Goal: Information Seeking & Learning: Find specific page/section

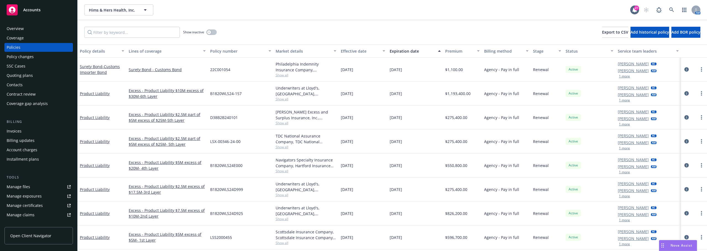
click at [222, 148] on div "LSX-00346-24-00" at bounding box center [240, 142] width 65 height 24
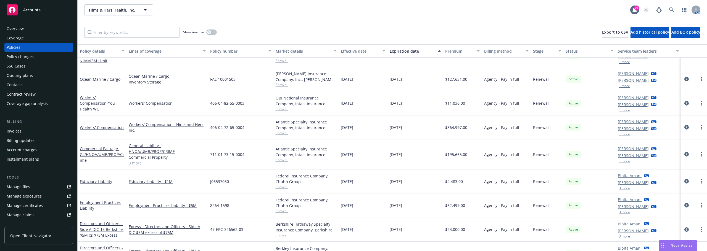
scroll to position [386, 0]
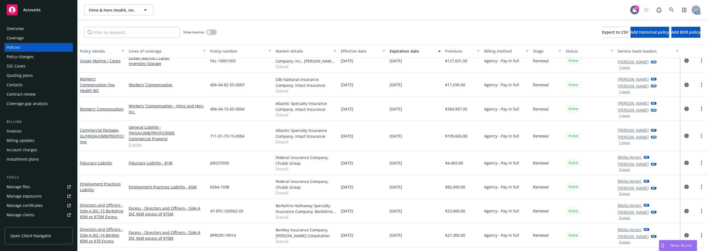
click at [123, 177] on div "Employment Practices Liability" at bounding box center [102, 187] width 49 height 24
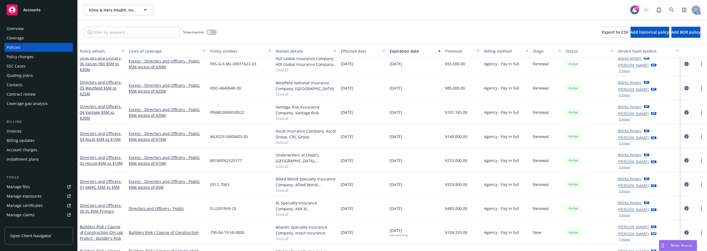
scroll to position [718, 0]
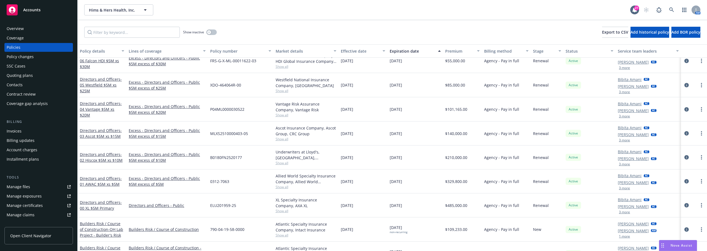
click at [126, 182] on div "Directors and Officers - 01 AWAC $5M xs $5M" at bounding box center [102, 182] width 49 height 24
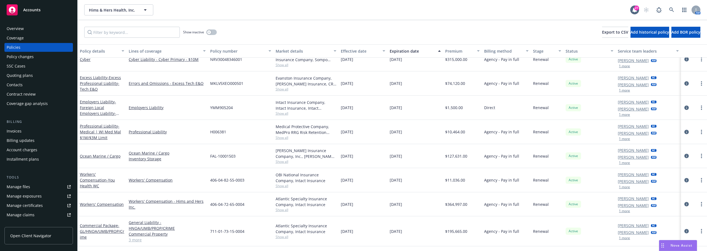
scroll to position [305, 0]
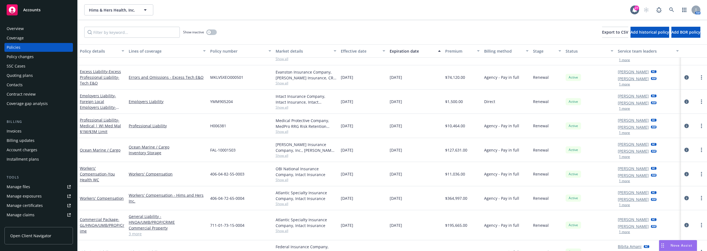
click at [126, 184] on div "Workers' Compensation" at bounding box center [166, 174] width 81 height 24
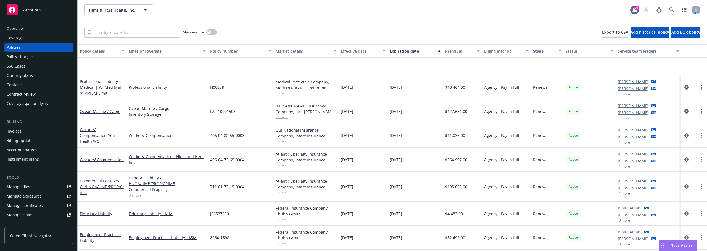
scroll to position [388, 0]
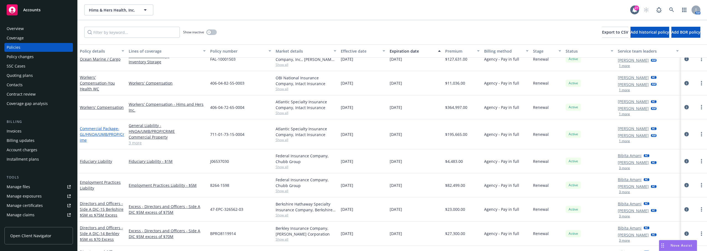
click at [106, 131] on span "- GL/HNOA/UMB/PROP/Crime" at bounding box center [102, 134] width 44 height 17
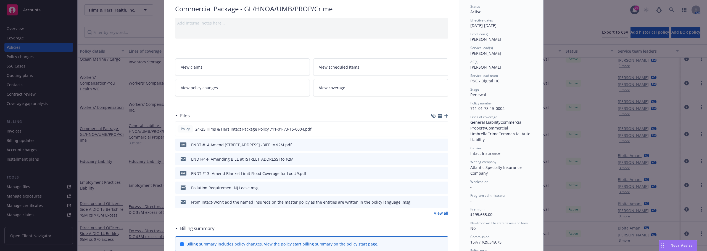
scroll to position [55, 0]
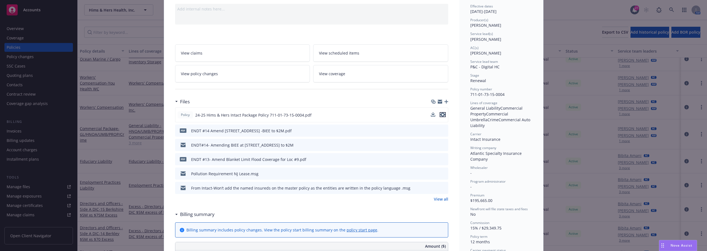
click at [442, 114] on icon "preview file" at bounding box center [442, 115] width 5 height 4
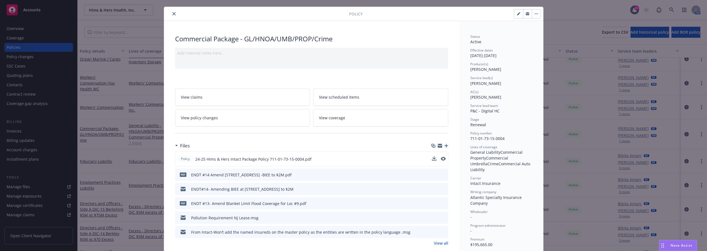
scroll to position [0, 0]
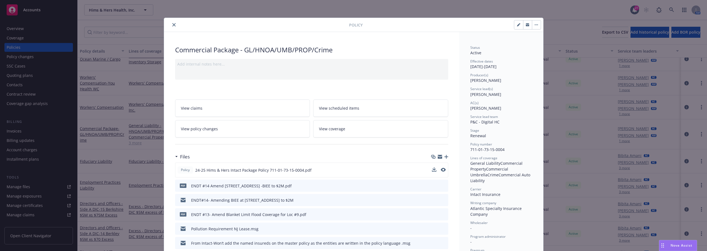
click at [167, 27] on div at bounding box center [257, 25] width 183 height 7
click at [172, 25] on icon "close" at bounding box center [173, 24] width 3 height 3
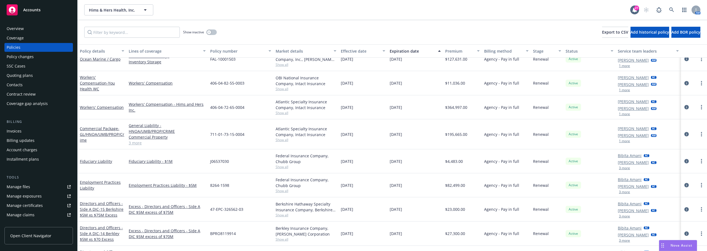
click at [41, 186] on link "Manage files" at bounding box center [38, 187] width 68 height 9
click at [213, 30] on button "button" at bounding box center [211, 33] width 10 height 6
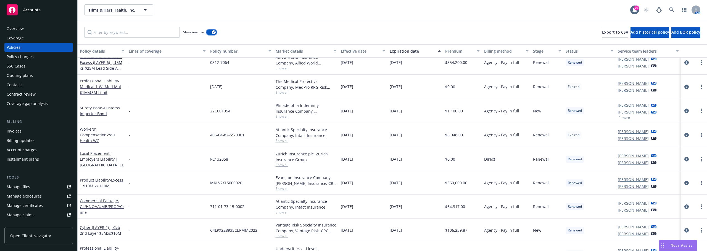
scroll to position [1271, 0]
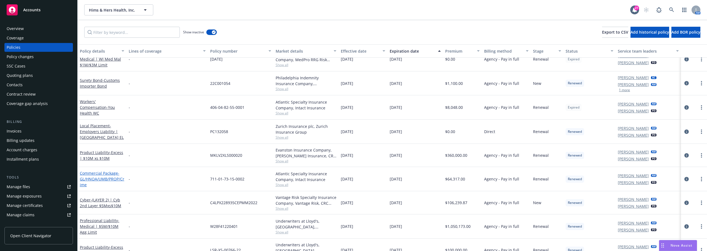
click at [108, 173] on link "Commercial Package - GL/HNOA/UMB/PROP/Crime" at bounding box center [102, 179] width 44 height 17
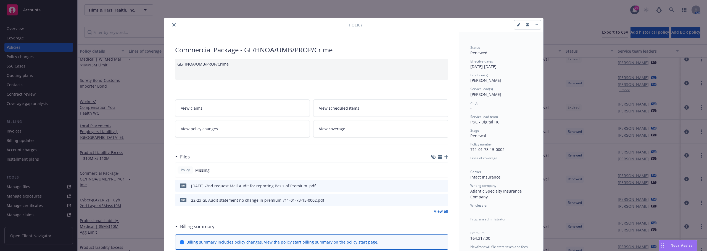
click at [171, 26] on button "close" at bounding box center [174, 25] width 7 height 7
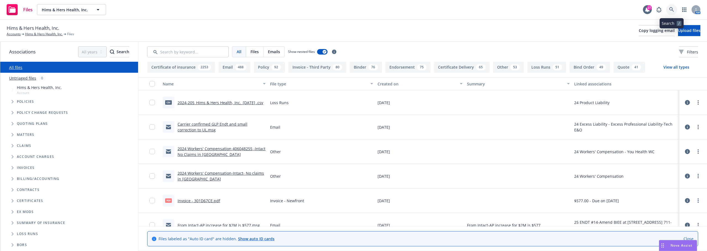
click at [669, 9] on icon at bounding box center [671, 9] width 5 height 5
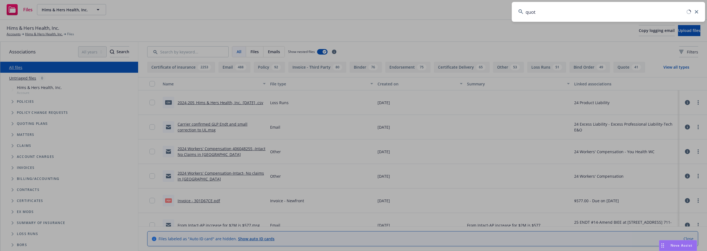
type input "quote"
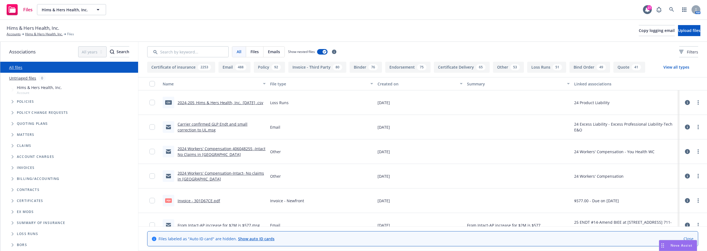
click at [182, 43] on div "All Files Emails Show nested files Filters" at bounding box center [422, 52] width 568 height 20
click at [182, 49] on input "Search by keyword..." at bounding box center [187, 51] width 81 height 11
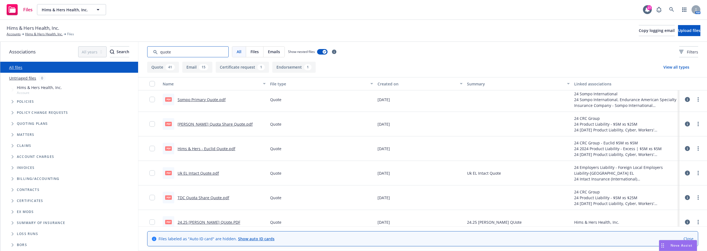
scroll to position [55, 0]
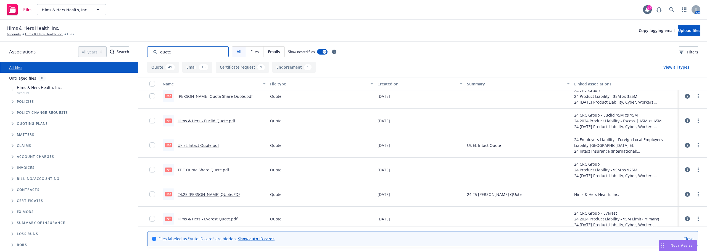
drag, startPoint x: 197, startPoint y: 50, endPoint x: 126, endPoint y: 50, distance: 70.9
click at [126, 50] on div "Associations All years 2027 2026 2025 2024 2023 2022 2021 2020 2019 2018 2017 2…" at bounding box center [353, 147] width 706 height 210
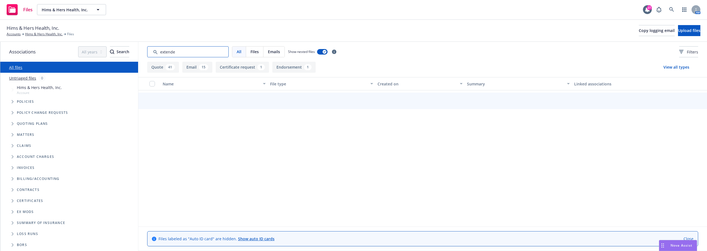
type input "extended"
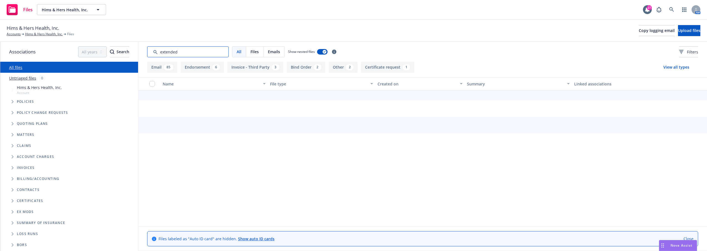
scroll to position [91, 0]
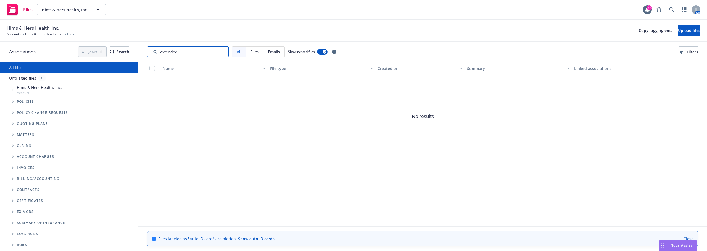
drag, startPoint x: 180, startPoint y: 57, endPoint x: 141, endPoint y: 50, distance: 40.1
click at [141, 50] on div "All Files Emails Show nested files Filters" at bounding box center [422, 52] width 568 height 20
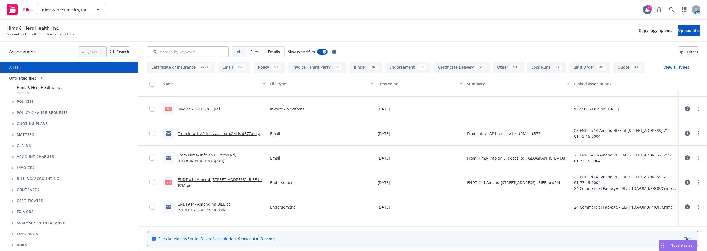
click at [273, 70] on button "Policy 92" at bounding box center [269, 67] width 31 height 11
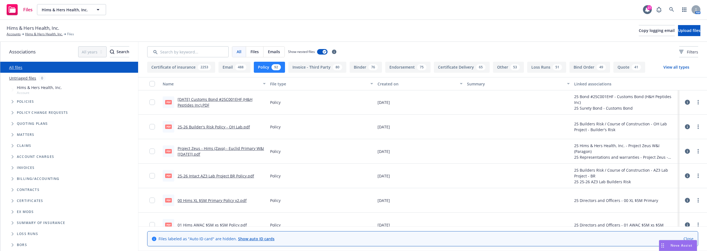
scroll to position [0, 0]
click at [162, 48] on input "Search by keyword..." at bounding box center [187, 51] width 81 height 11
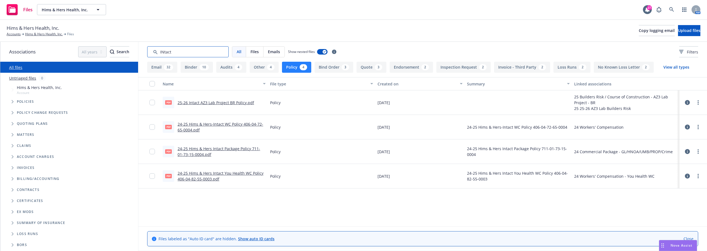
type input "INtact"
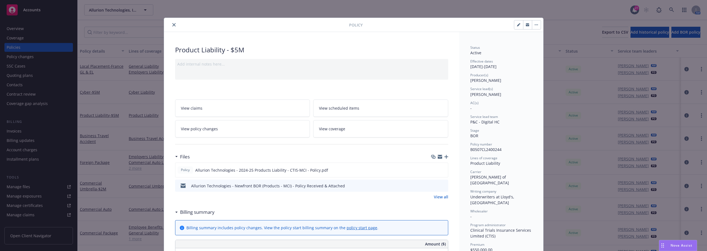
click at [175, 27] on div at bounding box center [257, 25] width 183 height 7
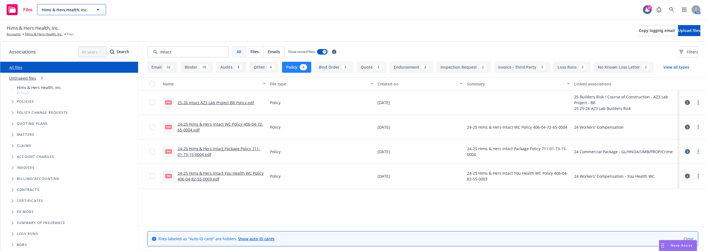
click at [72, 7] on span "Hims & Hers Health, Inc." at bounding box center [66, 10] width 48 height 6
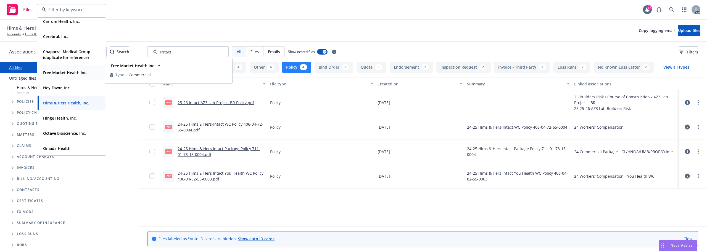
scroll to position [83, 0]
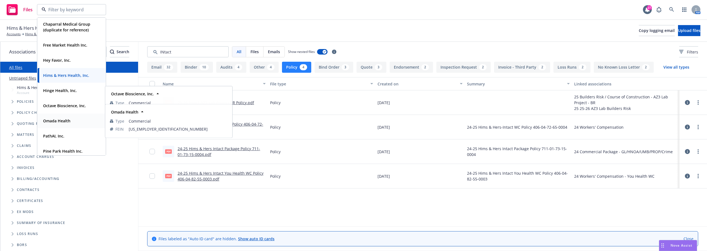
click at [61, 120] on strong "Omada Health" at bounding box center [56, 120] width 27 height 5
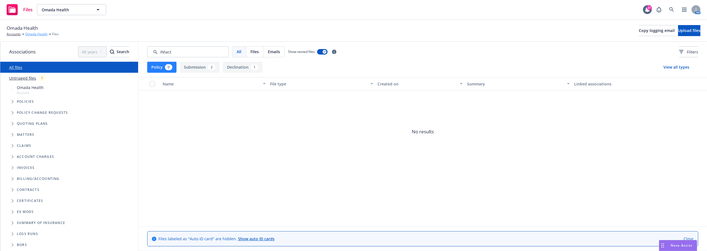
click at [38, 34] on link "Omada Health" at bounding box center [36, 34] width 22 height 5
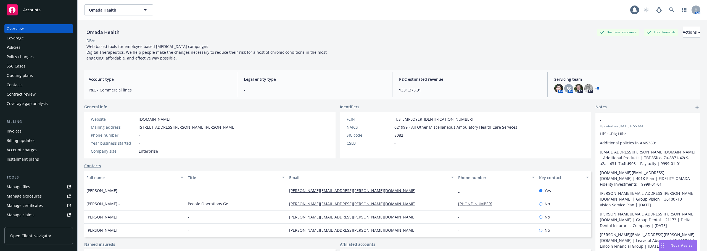
click at [24, 49] on div "Policies" at bounding box center [39, 47] width 64 height 9
